Goal: Task Accomplishment & Management: Complete application form

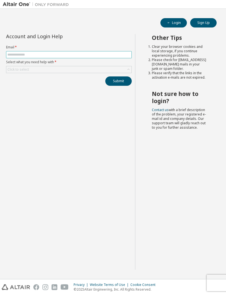
click at [76, 56] on input "text" at bounding box center [68, 55] width 123 height 4
type input "**********"
click at [121, 84] on button "Submit" at bounding box center [118, 81] width 26 height 9
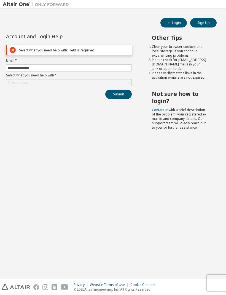
click at [23, 78] on form "**********" at bounding box center [69, 72] width 126 height 28
click at [24, 83] on div "Click to select" at bounding box center [17, 83] width 21 height 4
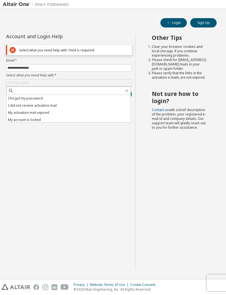
click at [18, 97] on li "I forgot my password" at bounding box center [69, 98] width 124 height 7
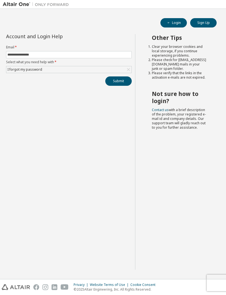
click at [46, 69] on div "I forgot my password" at bounding box center [68, 69] width 125 height 7
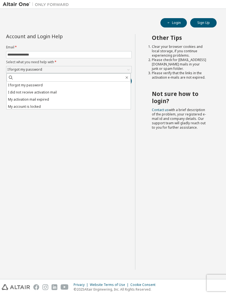
click at [72, 92] on li "I did not receive activation mail" at bounding box center [69, 92] width 124 height 7
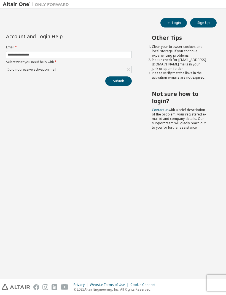
click at [123, 83] on button "Submit" at bounding box center [118, 81] width 26 height 9
click at [123, 81] on button "Submit" at bounding box center [118, 81] width 26 height 9
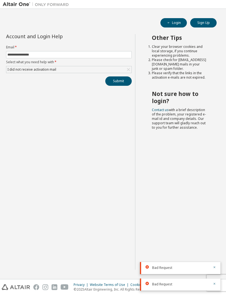
click at [126, 81] on button "Submit" at bounding box center [118, 81] width 26 height 9
click at [204, 24] on button "Sign Up" at bounding box center [203, 22] width 26 height 9
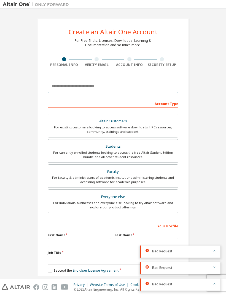
click at [160, 86] on input "email" at bounding box center [113, 86] width 130 height 13
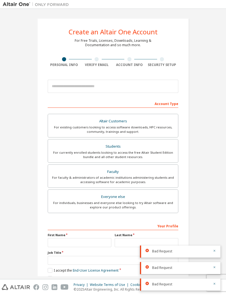
click at [217, 174] on div "Create an Altair One Account For Free Trials, Licenses, Downloads, Learning & D…" at bounding box center [113, 157] width 220 height 291
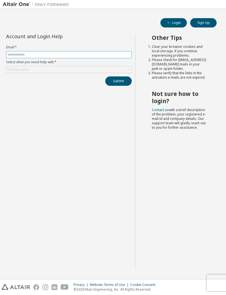
click at [27, 54] on input "text" at bounding box center [68, 55] width 123 height 4
type input "**********"
click at [37, 67] on div "Click to select" at bounding box center [68, 69] width 125 height 7
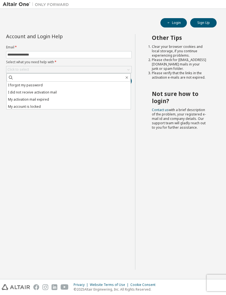
click at [24, 93] on li "I did not receive activation mail" at bounding box center [69, 92] width 124 height 7
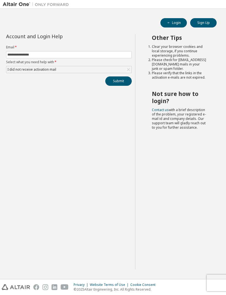
click at [126, 84] on button "Submit" at bounding box center [118, 81] width 26 height 9
click at [212, 284] on icon "button" at bounding box center [213, 283] width 3 height 3
click at [121, 77] on button "Submit" at bounding box center [118, 81] width 26 height 9
click at [178, 27] on button "Login" at bounding box center [173, 22] width 26 height 9
click at [199, 24] on button "Sign Up" at bounding box center [203, 22] width 26 height 9
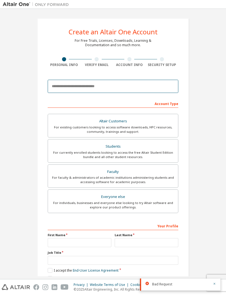
click at [123, 86] on input "email" at bounding box center [113, 86] width 130 height 13
type input "**********"
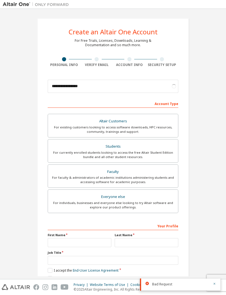
click at [76, 149] on div "Students" at bounding box center [112, 147] width 123 height 8
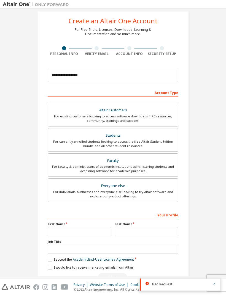
scroll to position [11, 0]
click at [59, 234] on input "text" at bounding box center [80, 231] width 64 height 9
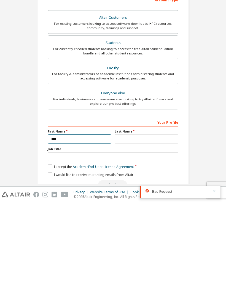
type input "****"
click at [158, 227] on input "text" at bounding box center [147, 231] width 64 height 9
type input "*****"
click at [56, 245] on input "text" at bounding box center [113, 249] width 130 height 9
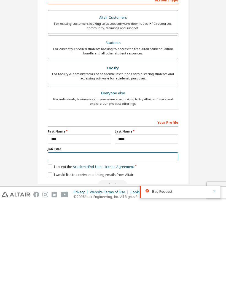
scroll to position [10, 0]
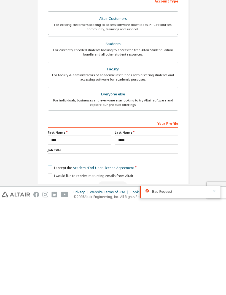
click at [51, 258] on label "I accept the Academic End-User License Agreement" at bounding box center [91, 260] width 86 height 5
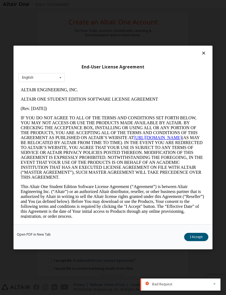
scroll to position [0, 0]
click at [200, 46] on div "End-User License Agreement English English" at bounding box center [112, 135] width 199 height 179
click at [206, 51] on icon at bounding box center [204, 53] width 6 height 5
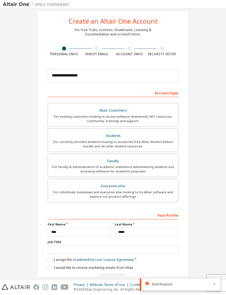
scroll to position [10, 0]
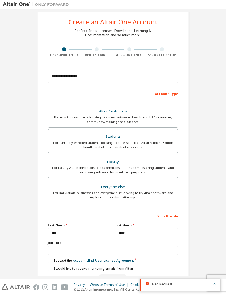
click at [52, 258] on label "I accept the Academic End-User License Agreement" at bounding box center [91, 260] width 86 height 5
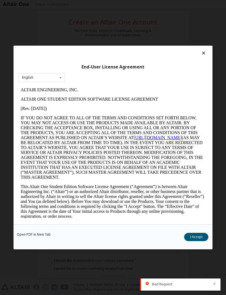
scroll to position [0, 0]
click at [197, 241] on button "I Accept" at bounding box center [196, 237] width 24 height 8
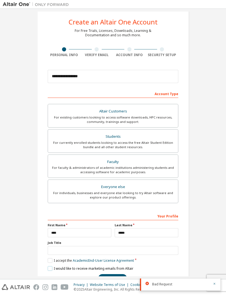
click at [49, 266] on label "I would like to receive marketing emails from Altair" at bounding box center [91, 268] width 86 height 5
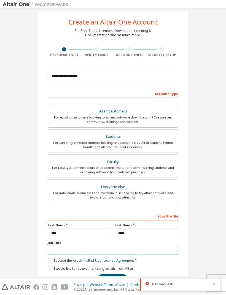
click at [73, 246] on input "text" at bounding box center [113, 250] width 130 height 9
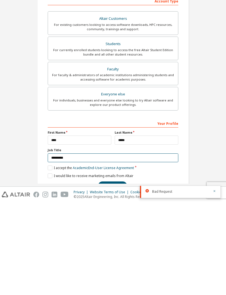
type input "********"
click at [115, 274] on button "Next" at bounding box center [112, 278] width 29 height 8
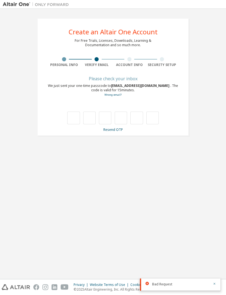
click at [77, 112] on input "text" at bounding box center [73, 118] width 12 height 13
type input "*"
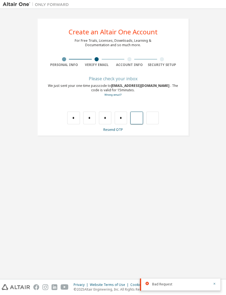
type input "*"
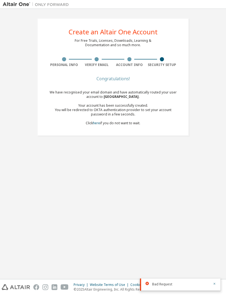
click at [160, 63] on div "Security Setup" at bounding box center [162, 65] width 33 height 4
click at [162, 63] on div "Security Setup" at bounding box center [162, 65] width 33 height 4
click at [93, 121] on link "here" at bounding box center [96, 123] width 7 height 5
